Goal: Task Accomplishment & Management: Manage account settings

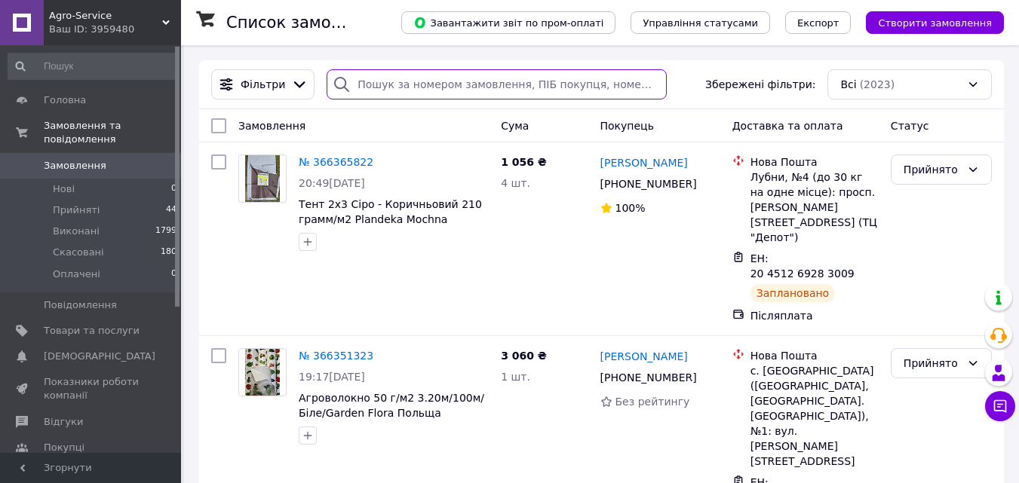
click at [405, 82] on input "search" at bounding box center [497, 84] width 340 height 30
click at [417, 82] on input "search" at bounding box center [497, 84] width 340 height 30
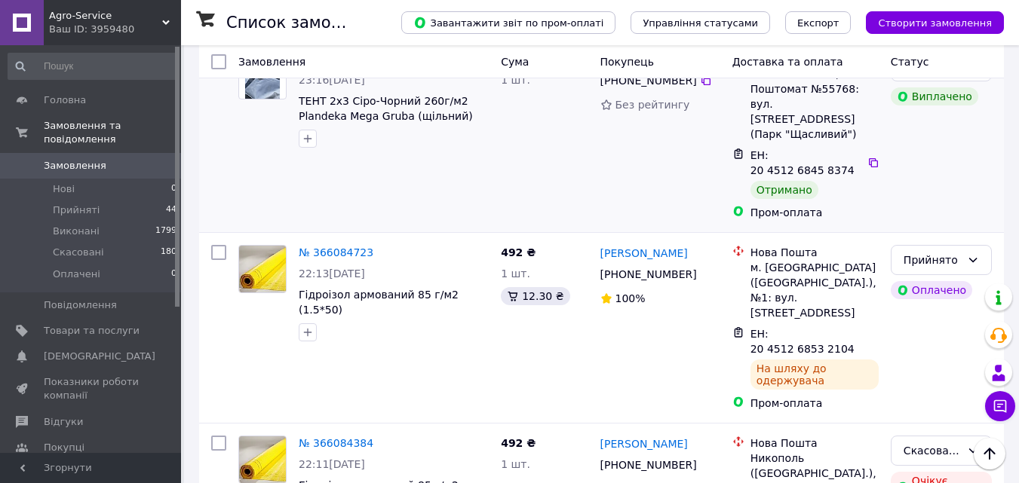
scroll to position [3696, 0]
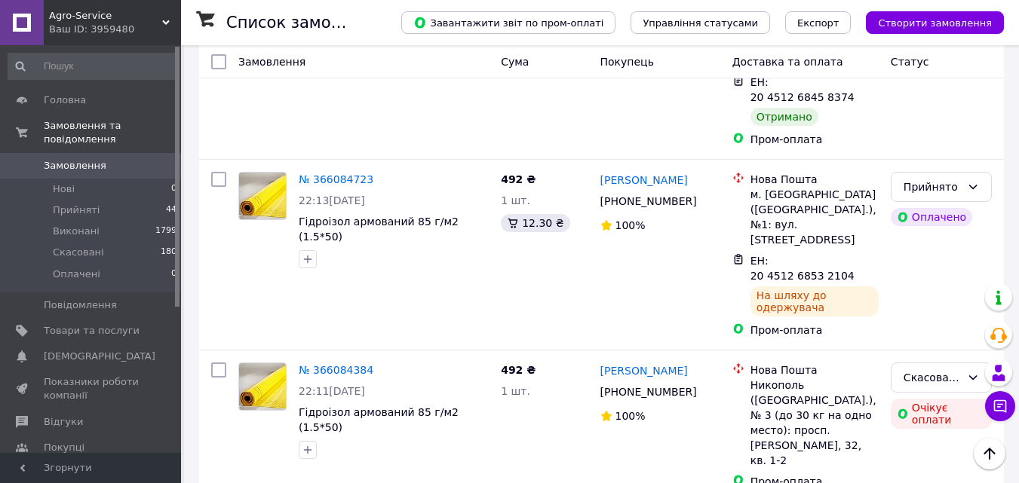
click at [930, 236] on li "Виконано" at bounding box center [941, 235] width 100 height 27
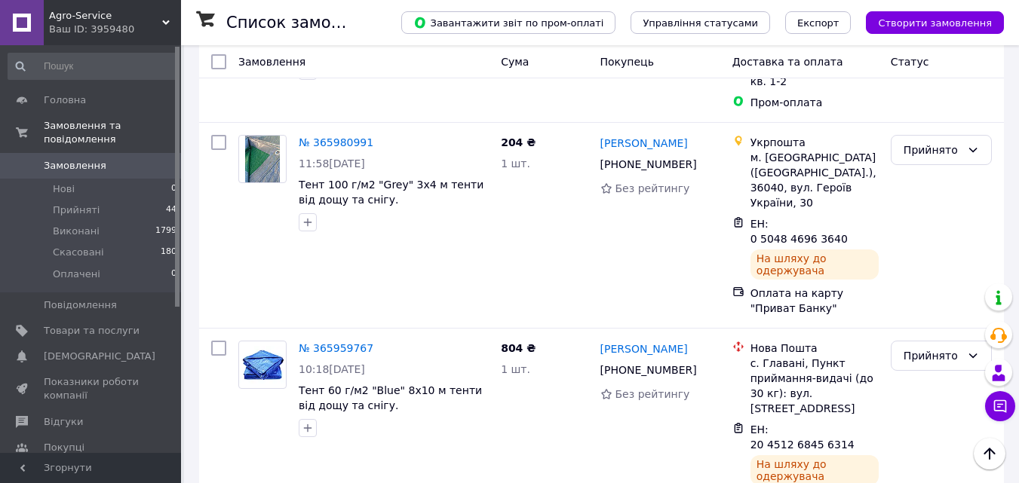
scroll to position [4148, 0]
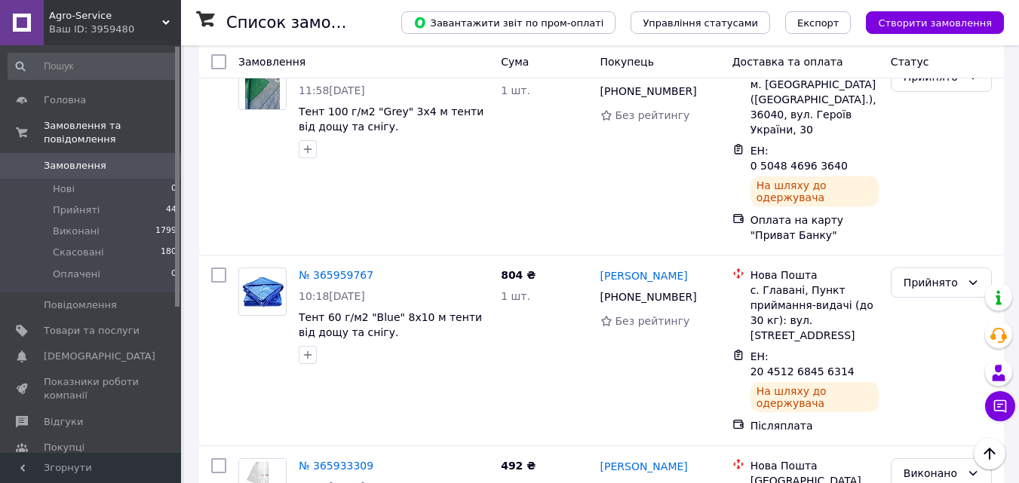
click at [934, 207] on li "Виконано" at bounding box center [941, 207] width 100 height 27
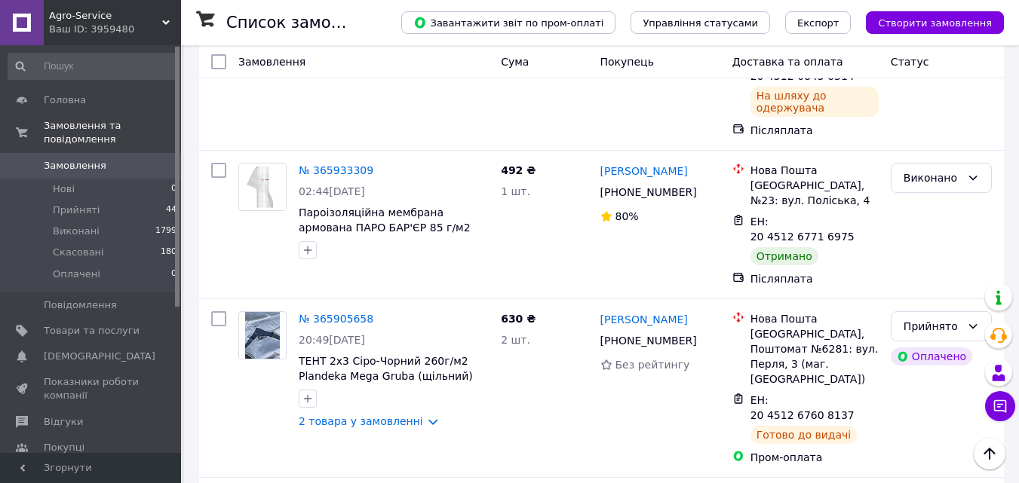
scroll to position [4450, 0]
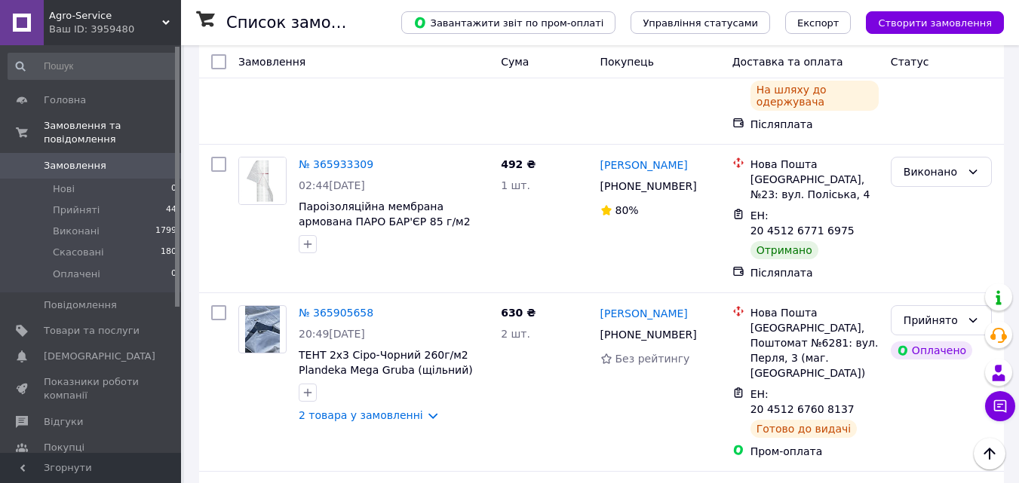
click at [929, 174] on li "Виконано" at bounding box center [941, 175] width 100 height 27
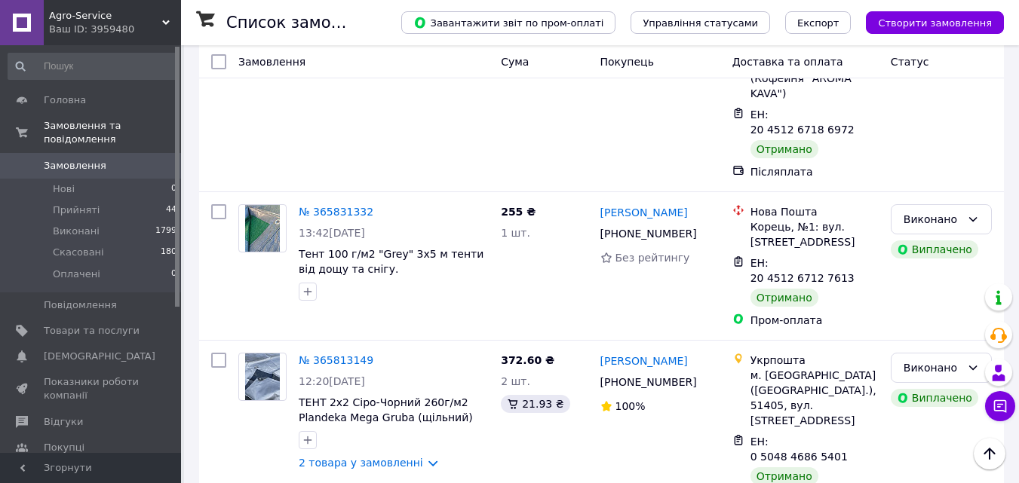
scroll to position [5656, 0]
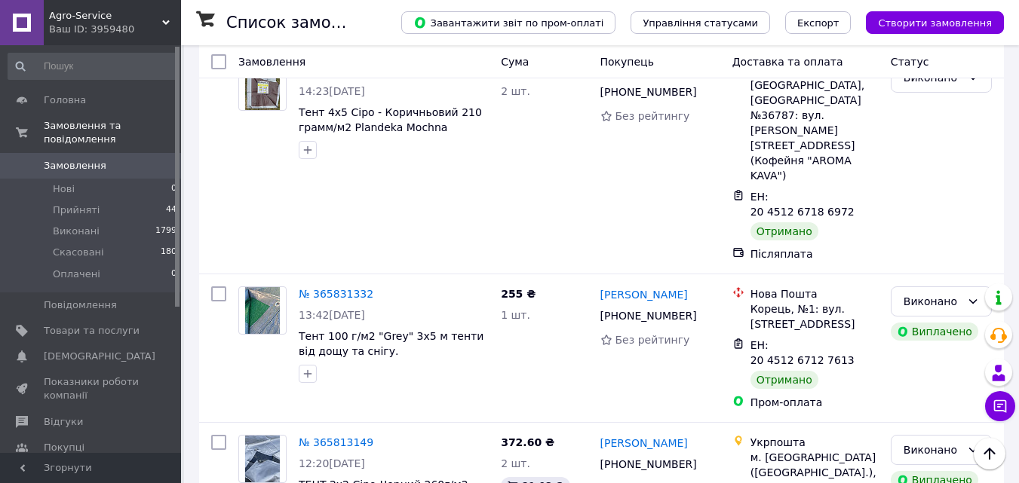
click at [932, 183] on li "Виконано" at bounding box center [941, 187] width 100 height 27
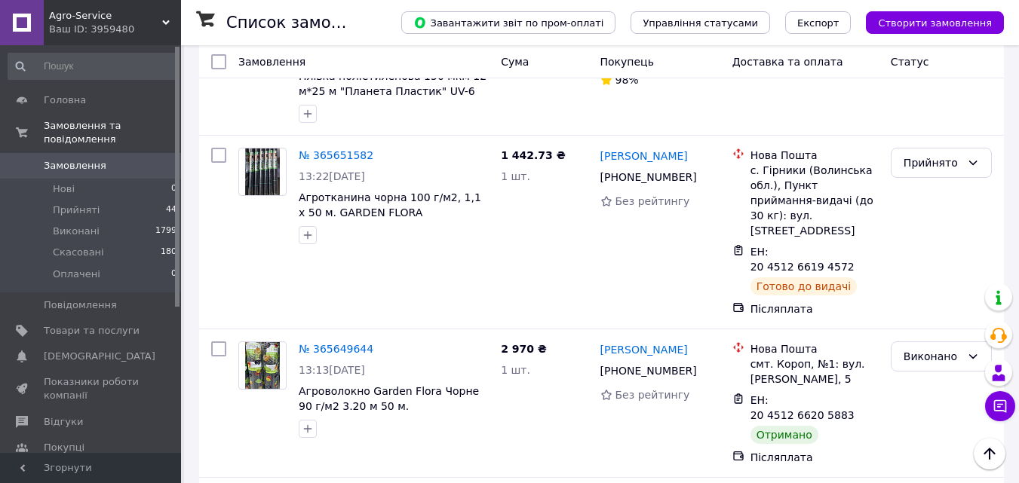
scroll to position [7407, 0]
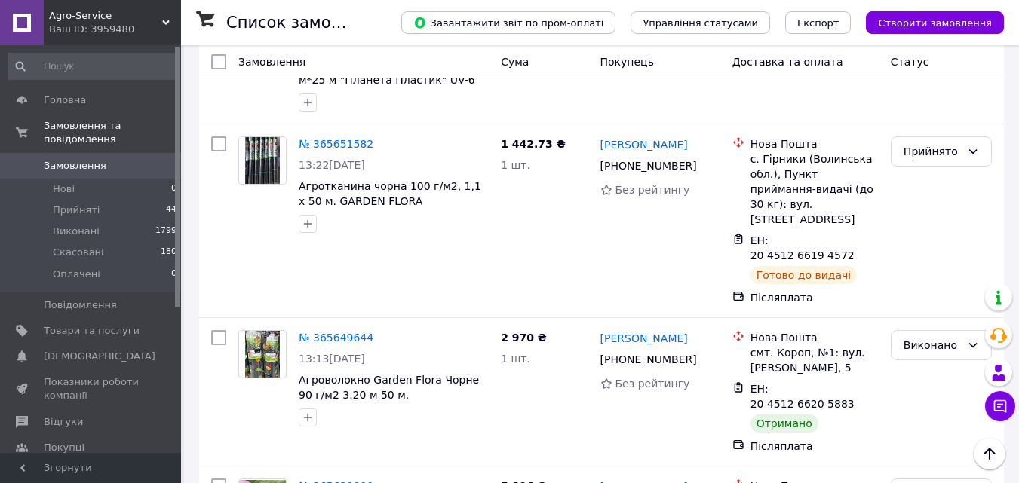
click at [929, 210] on li "Виконано" at bounding box center [941, 211] width 100 height 27
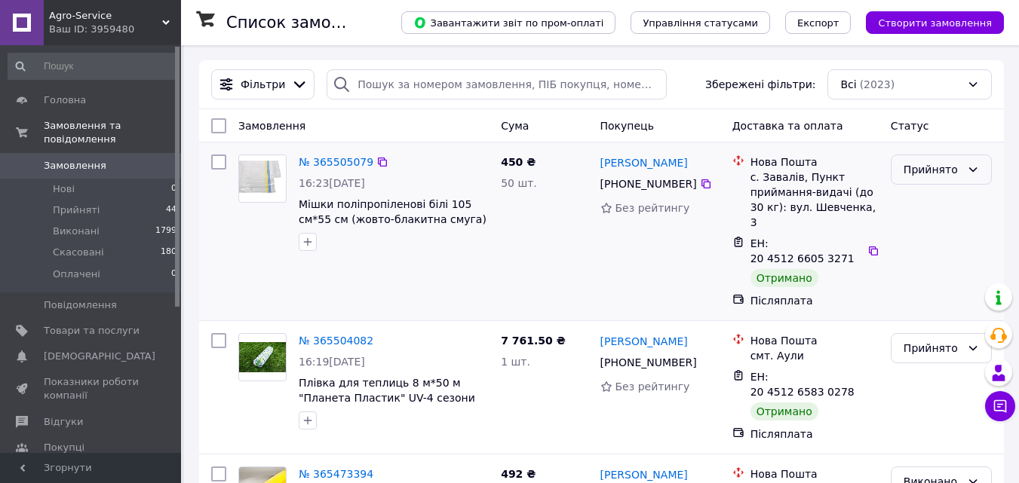
click at [937, 167] on div "Прийнято" at bounding box center [932, 169] width 57 height 17
click at [929, 202] on li "Виконано" at bounding box center [941, 202] width 100 height 27
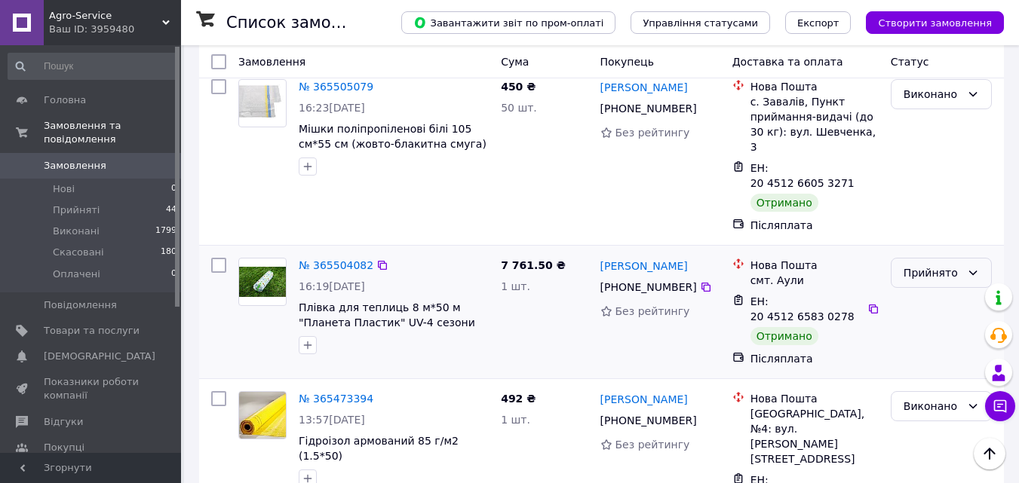
click at [931, 265] on div "Прийнято" at bounding box center [932, 273] width 57 height 17
click at [928, 270] on li "Виконано" at bounding box center [941, 275] width 100 height 27
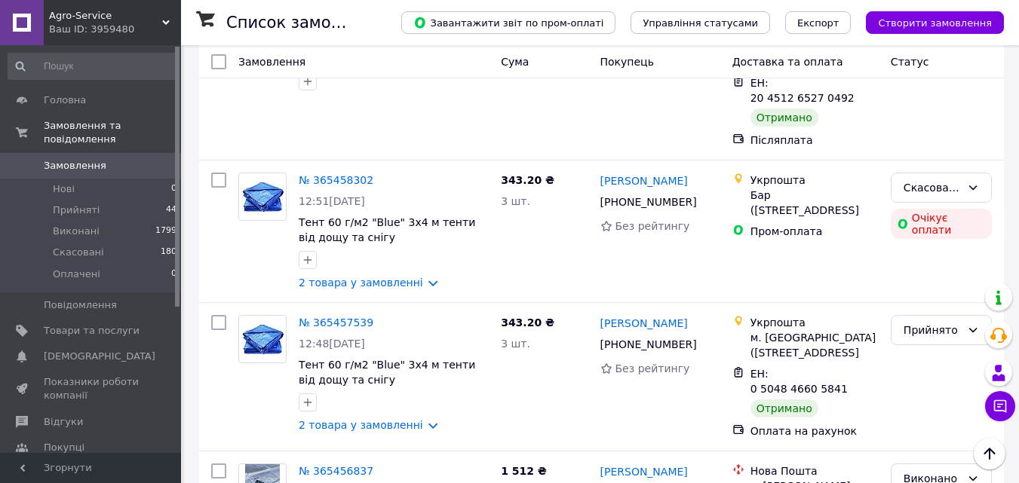
scroll to position [679, 0]
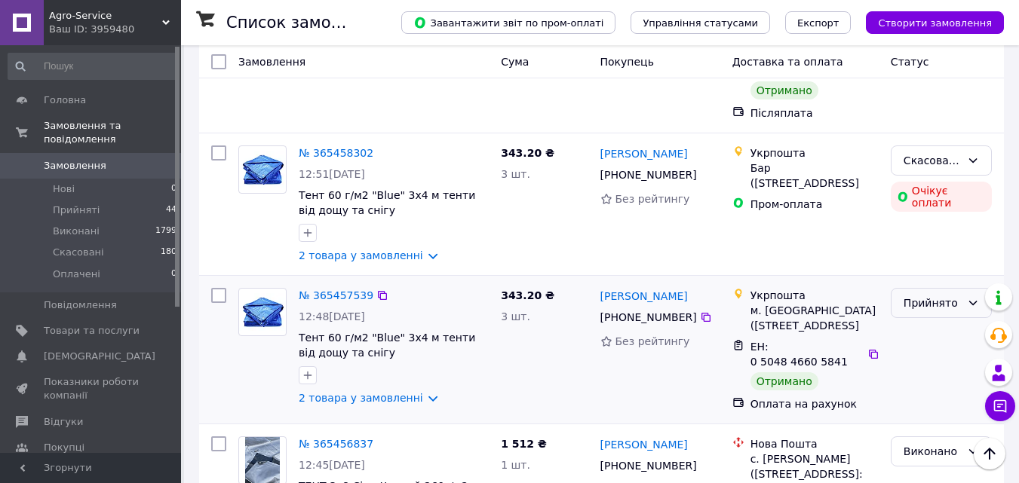
click at [919, 295] on div "Прийнято" at bounding box center [932, 303] width 57 height 17
click at [923, 232] on li "Виконано" at bounding box center [941, 233] width 100 height 27
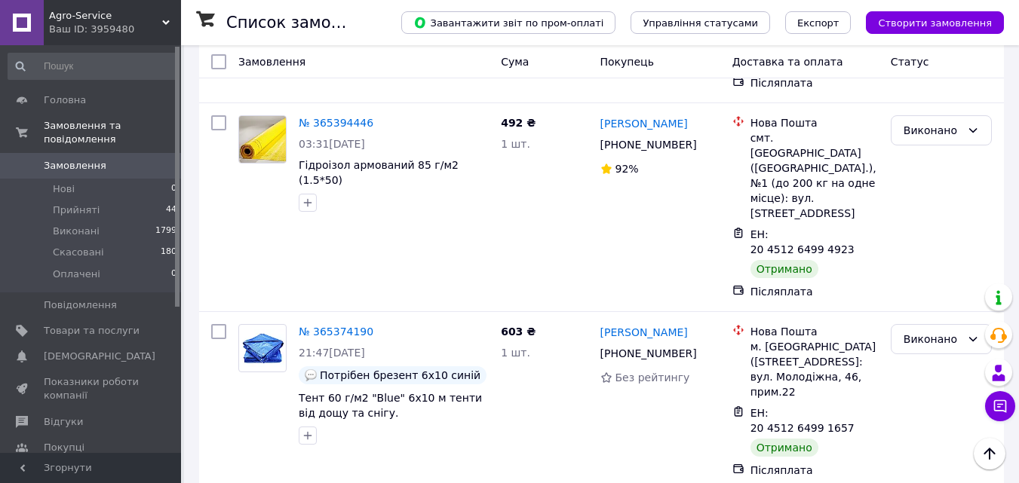
scroll to position [3017, 0]
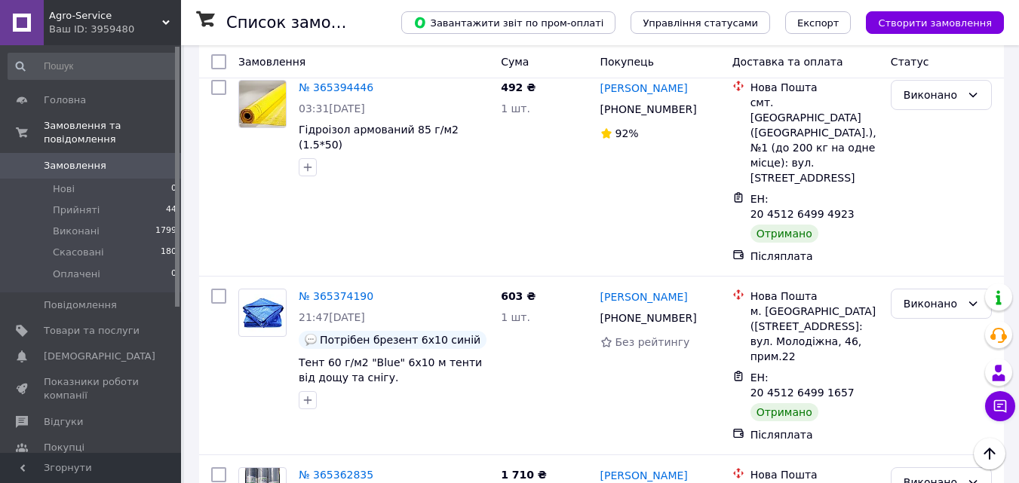
click at [929, 171] on li "Виконано" at bounding box center [941, 178] width 100 height 27
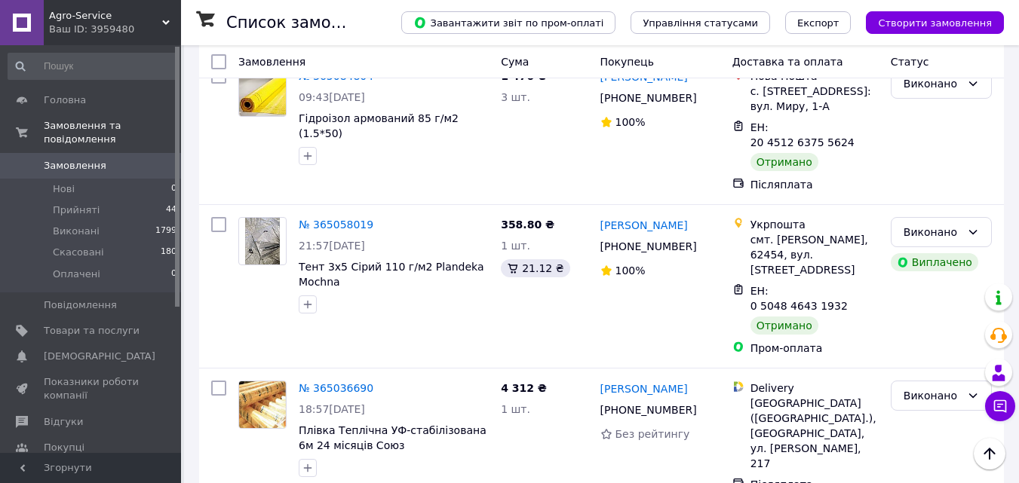
scroll to position [7089, 0]
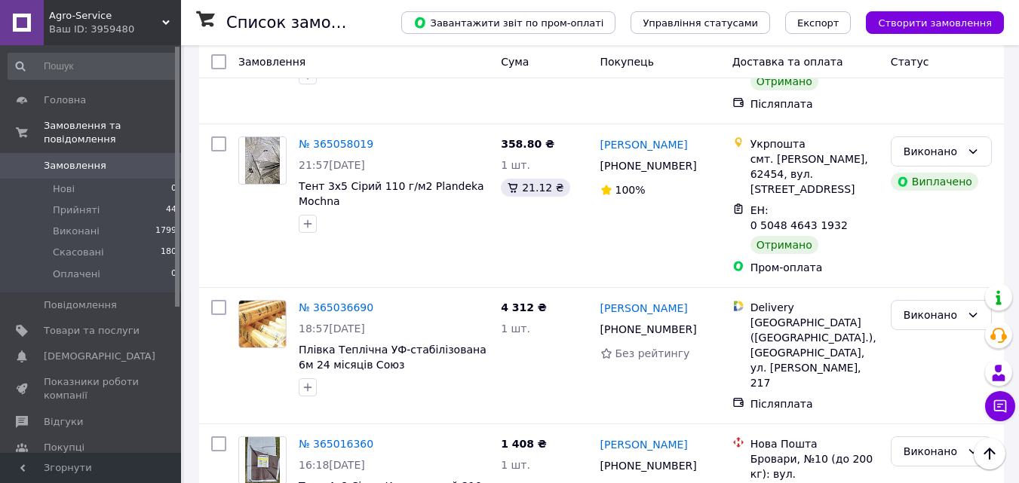
click at [919, 149] on li "Виконано" at bounding box center [941, 153] width 100 height 27
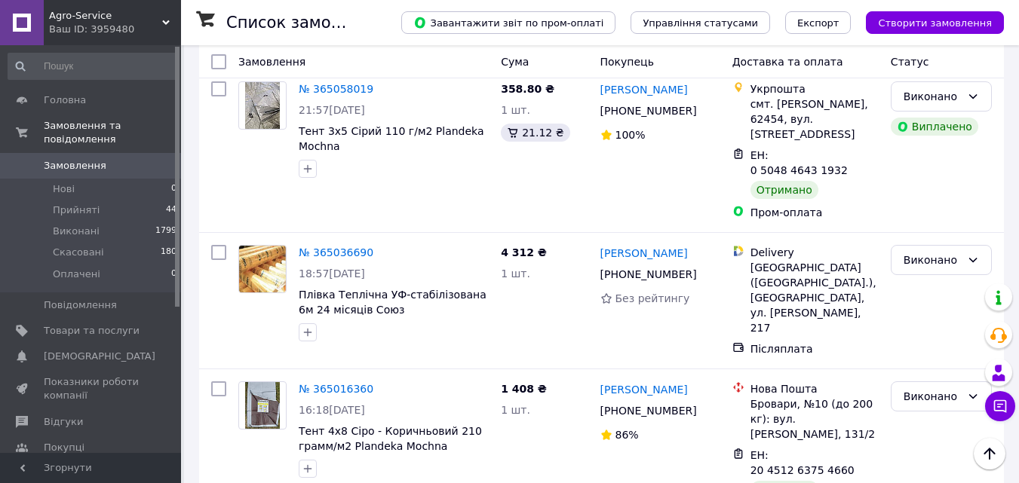
scroll to position [7223, 0]
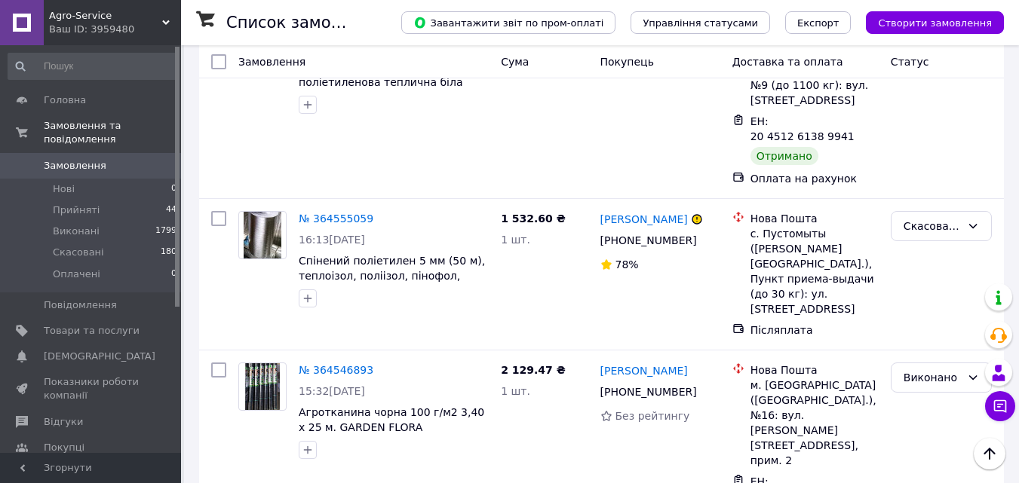
scroll to position [4148, 0]
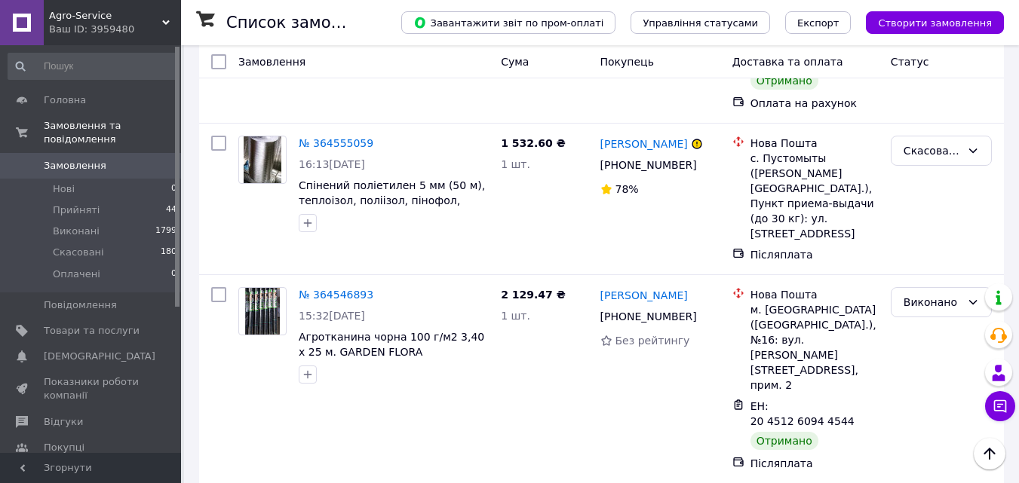
click at [937, 136] on li "Виконано" at bounding box center [941, 141] width 100 height 27
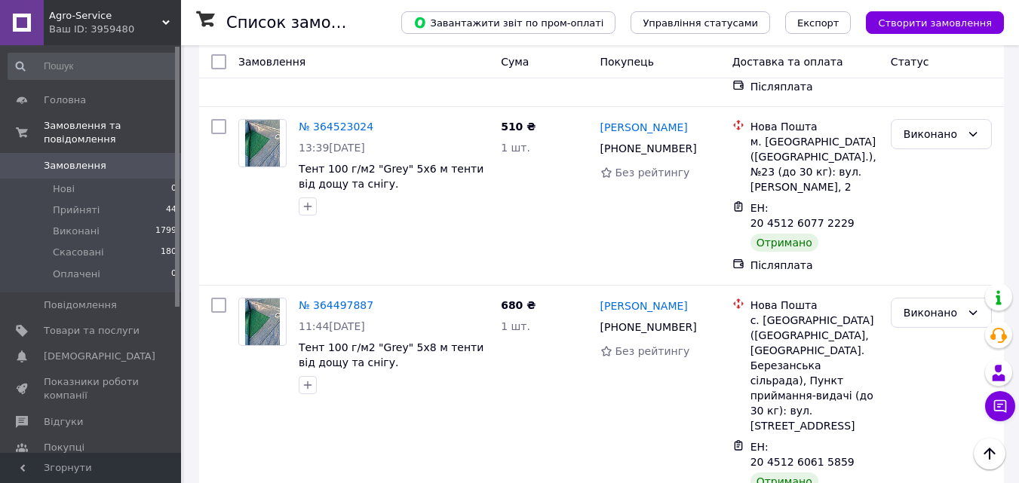
scroll to position [4751, 0]
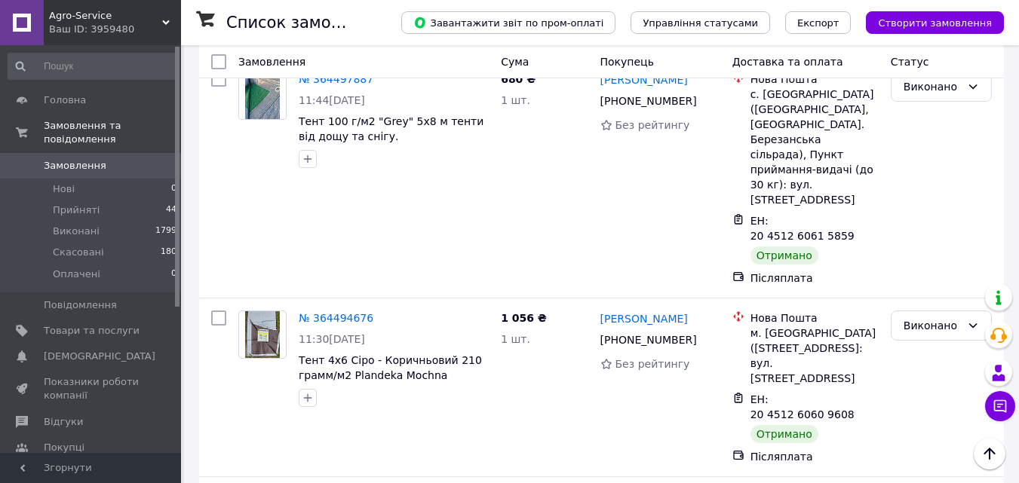
click at [924, 186] on li "Виконано" at bounding box center [941, 189] width 100 height 27
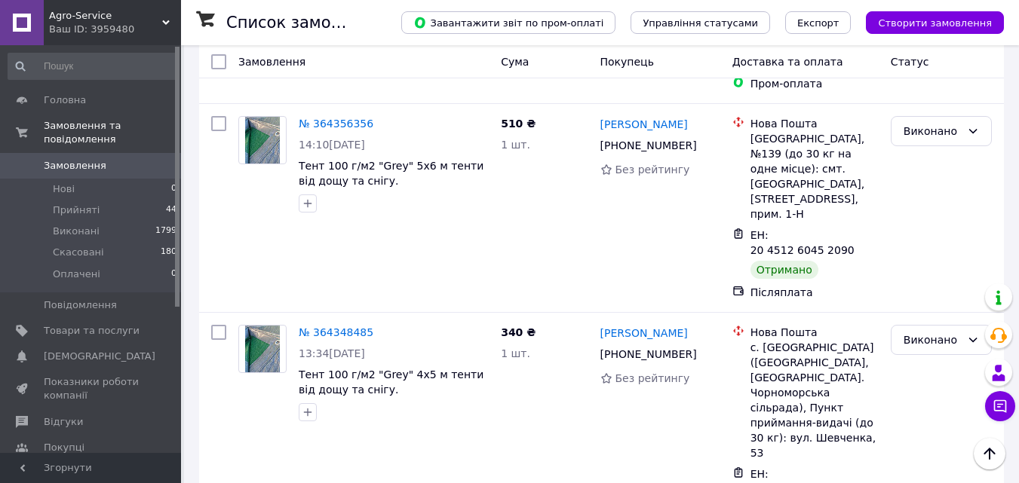
scroll to position [7262, 0]
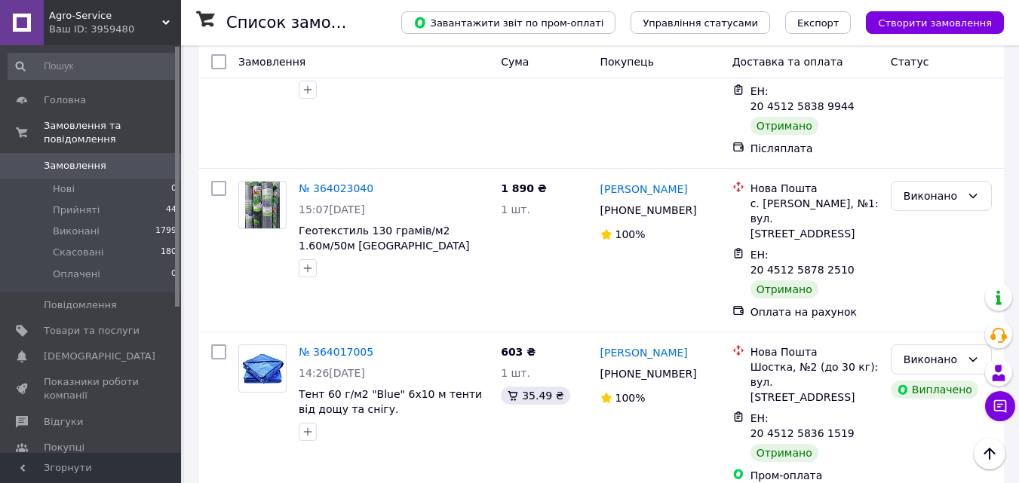
scroll to position [2715, 0]
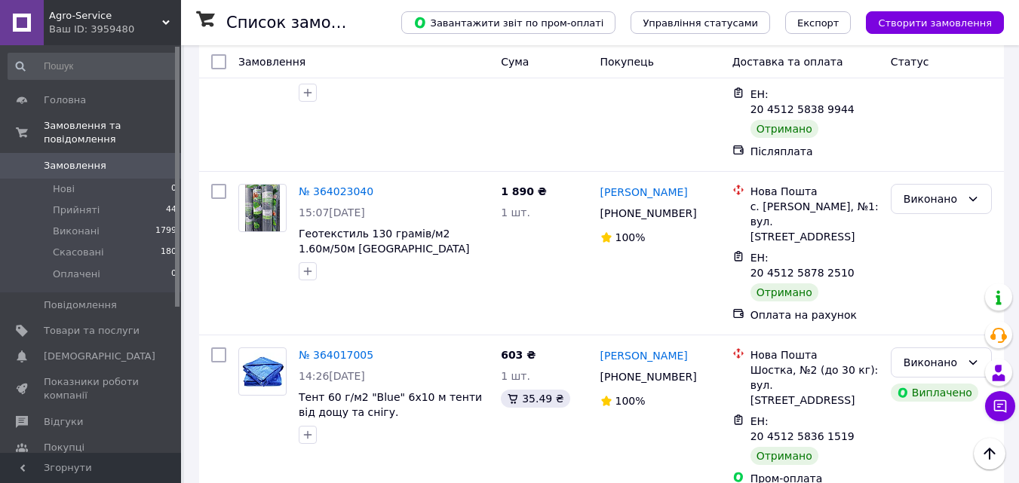
click at [928, 233] on li "Скасовано" at bounding box center [941, 231] width 100 height 27
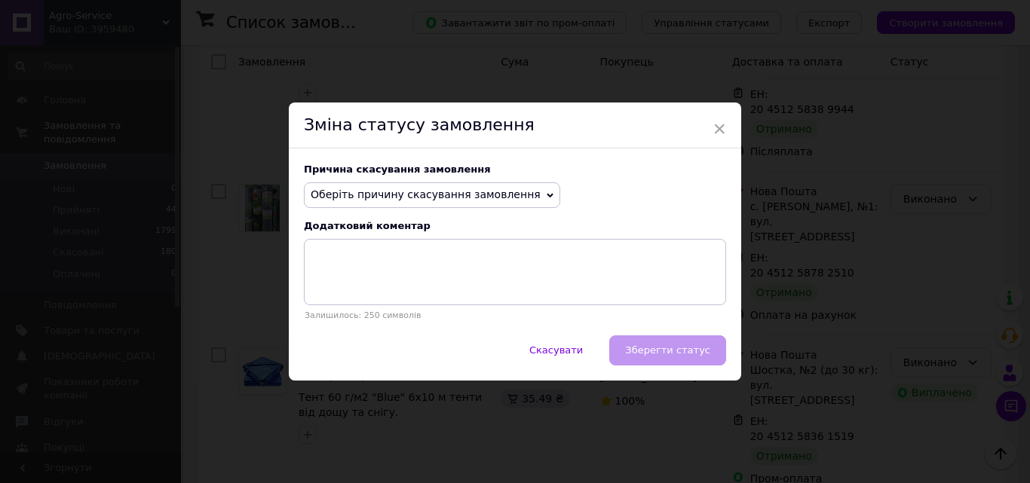
click at [440, 195] on span "Оберіть причину скасування замовлення" at bounding box center [426, 195] width 230 height 12
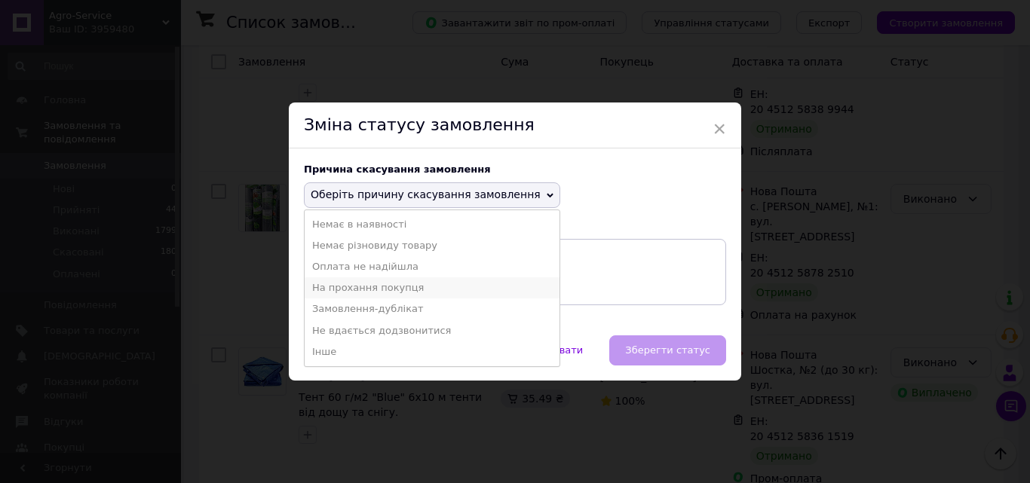
click at [373, 284] on li "На прохання покупця" at bounding box center [432, 288] width 255 height 21
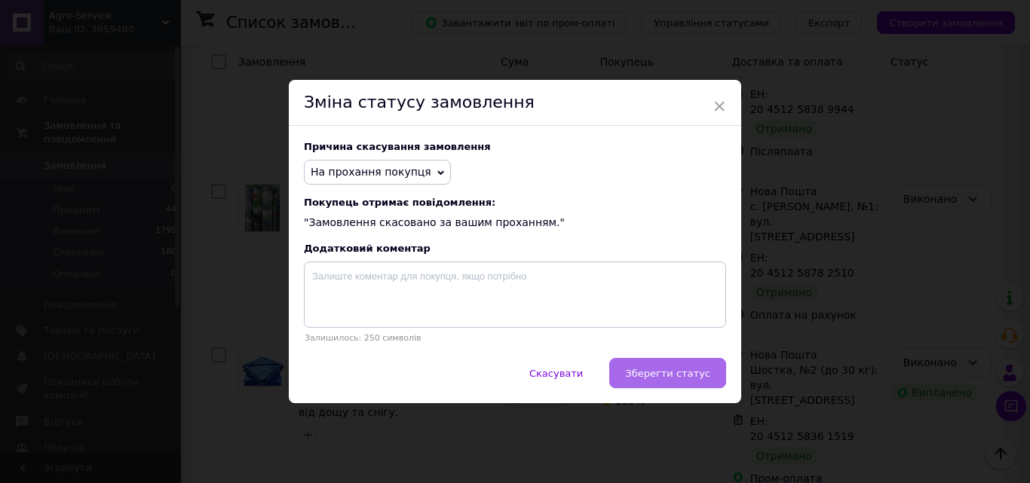
click at [667, 379] on span "Зберегти статус" at bounding box center [667, 373] width 85 height 11
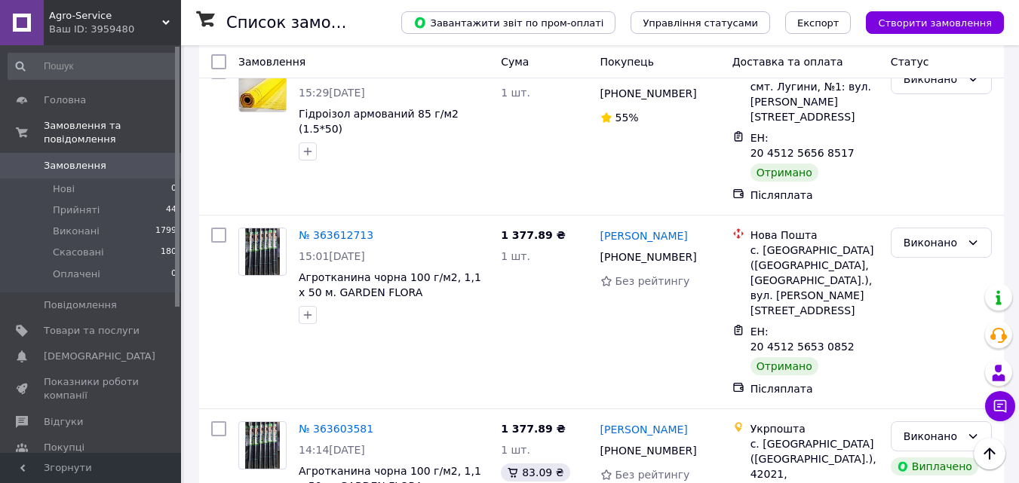
scroll to position [7073, 0]
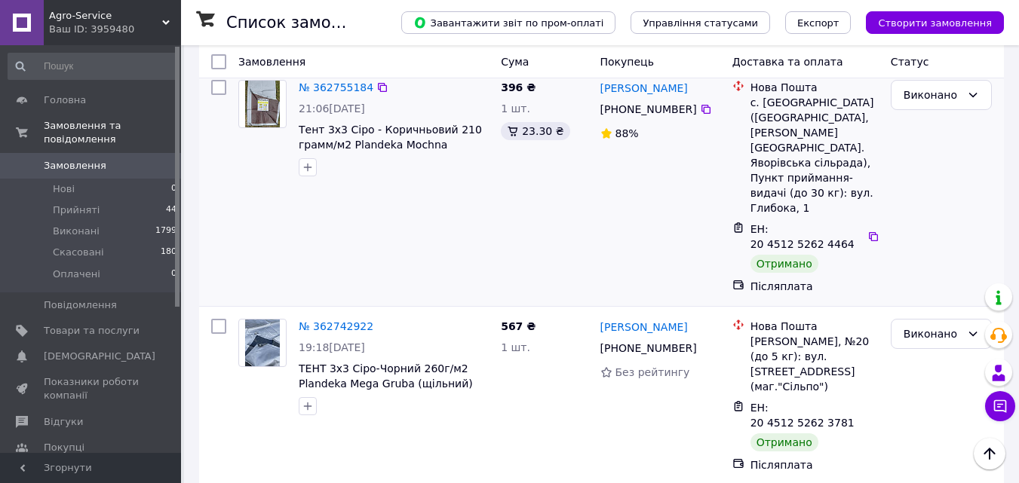
scroll to position [7308, 0]
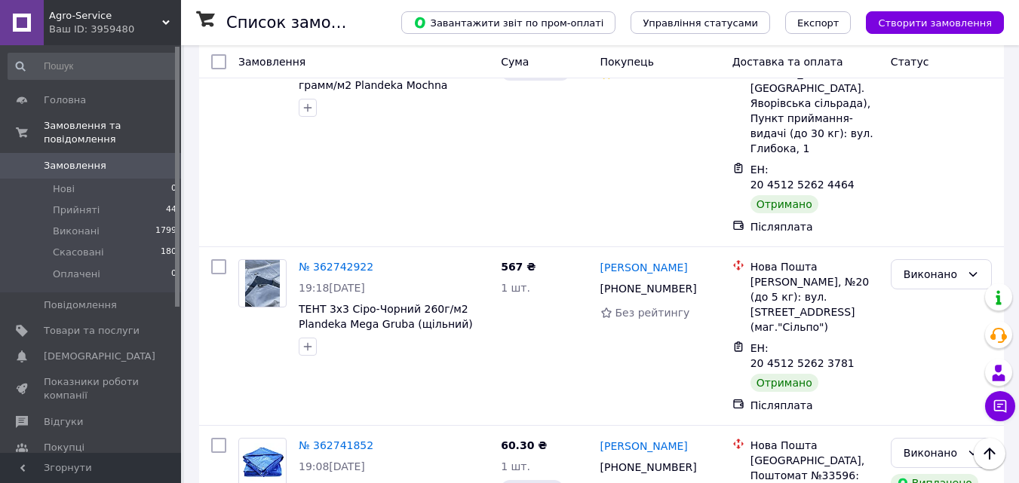
click at [90, 159] on span "Замовлення" at bounding box center [75, 166] width 63 height 14
click at [78, 153] on link "Замовлення 0" at bounding box center [93, 166] width 186 height 26
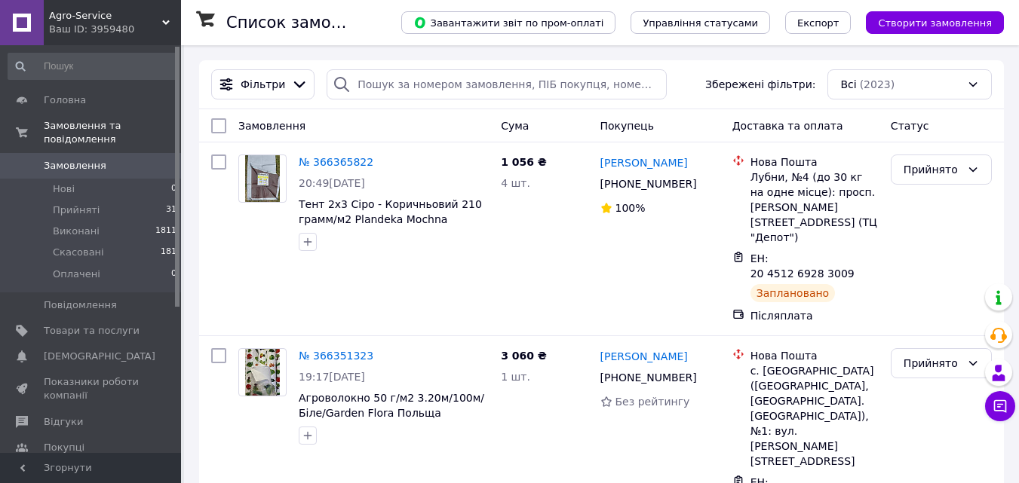
click at [75, 159] on span "Замовлення" at bounding box center [75, 166] width 63 height 14
click at [80, 159] on span "Замовлення" at bounding box center [75, 166] width 63 height 14
click at [701, 373] on icon at bounding box center [705, 377] width 9 height 9
click at [486, 257] on div "№ 366365822 20:49, 12.10.2025 Тент 2х3 Сіро - Коричньовий 210 грамм/м2 Plandeka…" at bounding box center [394, 203] width 202 height 109
